Goal: Transaction & Acquisition: Purchase product/service

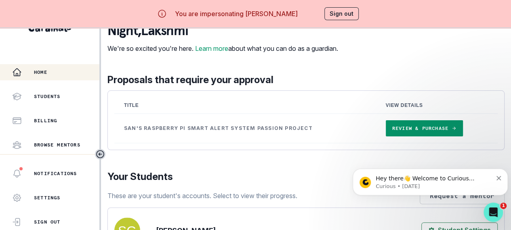
click at [403, 128] on link "Review & Purchase" at bounding box center [424, 128] width 77 height 16
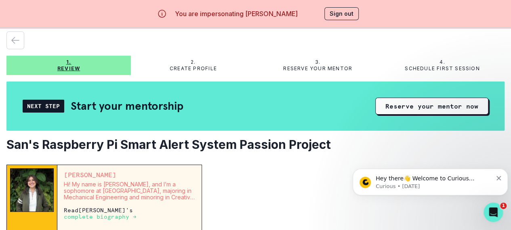
click at [422, 98] on button "Reserve your mentor now" at bounding box center [431, 106] width 113 height 17
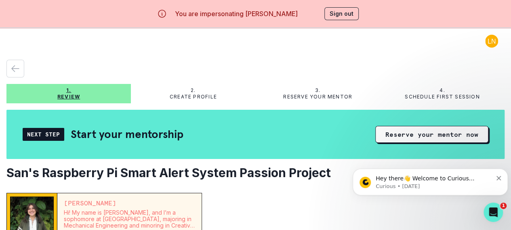
click at [324, 96] on p "Reserve your mentor" at bounding box center [317, 97] width 69 height 6
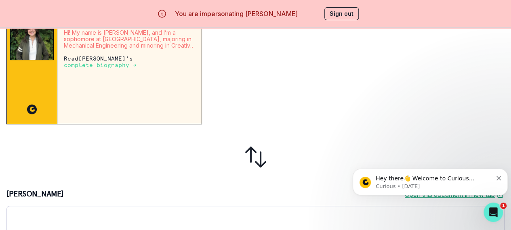
scroll to position [44, 0]
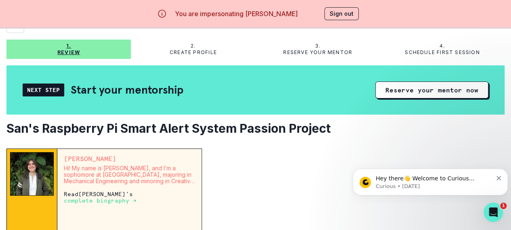
click at [429, 92] on button "Reserve your mentor now" at bounding box center [431, 90] width 113 height 17
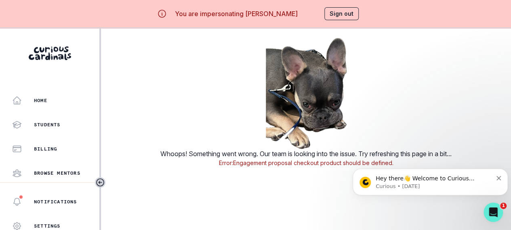
click at [45, 103] on p "Home" at bounding box center [40, 100] width 13 height 6
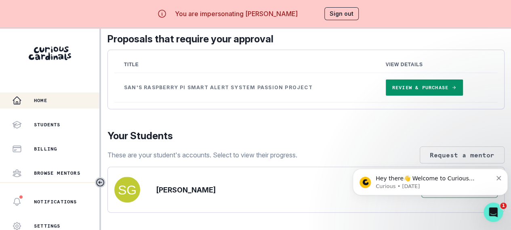
scroll to position [81, 0]
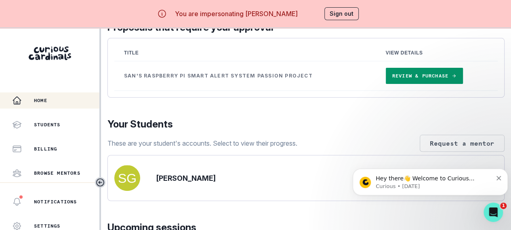
click at [429, 84] on link "Review & Purchase" at bounding box center [424, 76] width 77 height 16
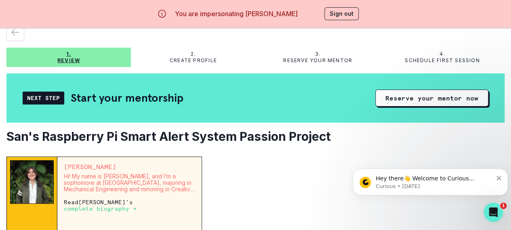
scroll to position [40, 0]
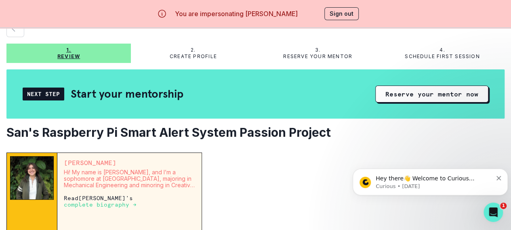
click at [417, 91] on button "Reserve your mentor now" at bounding box center [431, 94] width 113 height 17
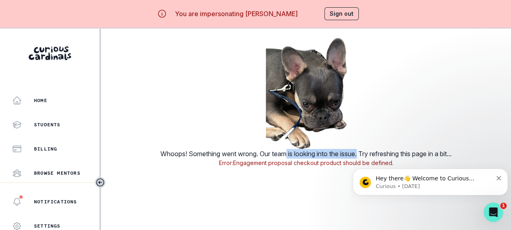
drag, startPoint x: 284, startPoint y: 153, endPoint x: 359, endPoint y: 151, distance: 75.1
click at [359, 151] on body "You are impersonating Lakshmi N Sign out Home Students Billing Browse Mentors G…" at bounding box center [255, 115] width 511 height 230
click at [407, 148] on div "Whoops! Something went wrong. Our team is looking into the issue. Try refreshin…" at bounding box center [305, 102] width 397 height 129
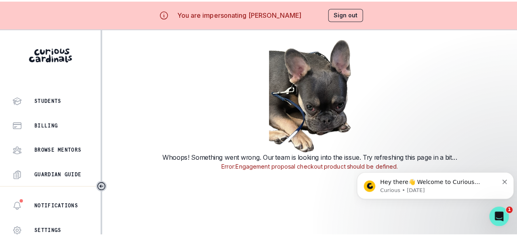
scroll to position [41, 0]
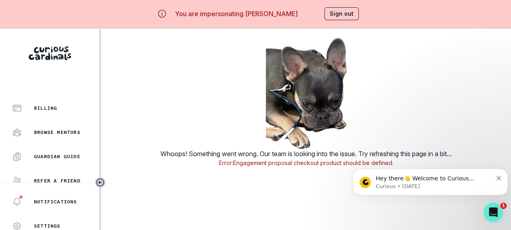
click at [335, 13] on button "Sign out" at bounding box center [341, 13] width 34 height 13
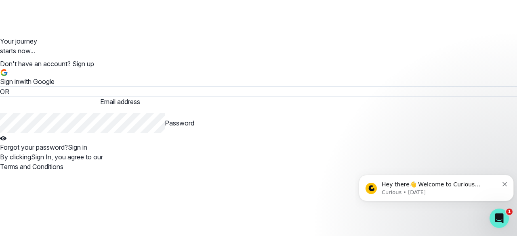
click at [55, 69] on div "Sign in with Google" at bounding box center [27, 78] width 55 height 18
